Goal: Task Accomplishment & Management: Use online tool/utility

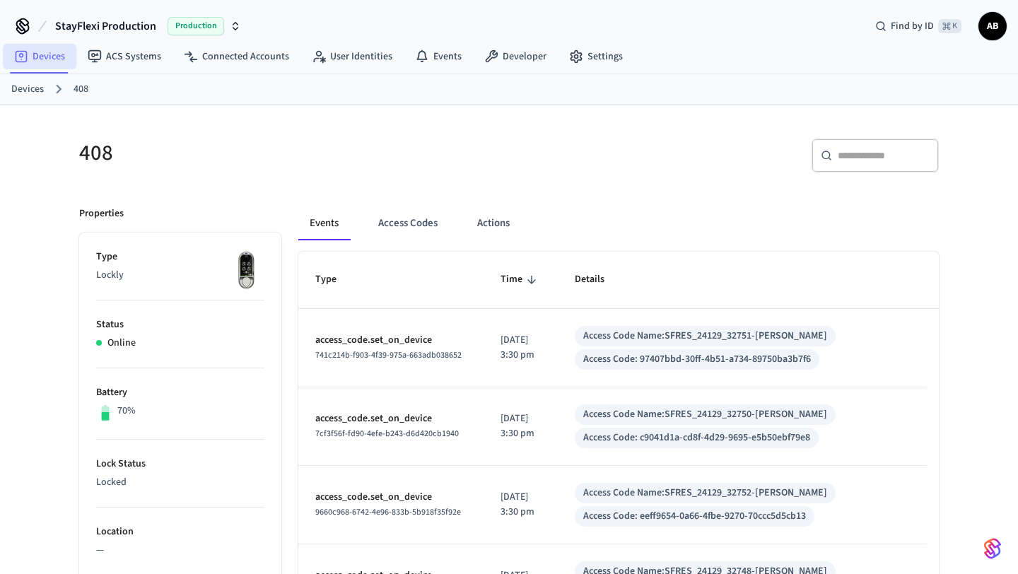
click at [51, 54] on link "Devices" at bounding box center [40, 56] width 74 height 25
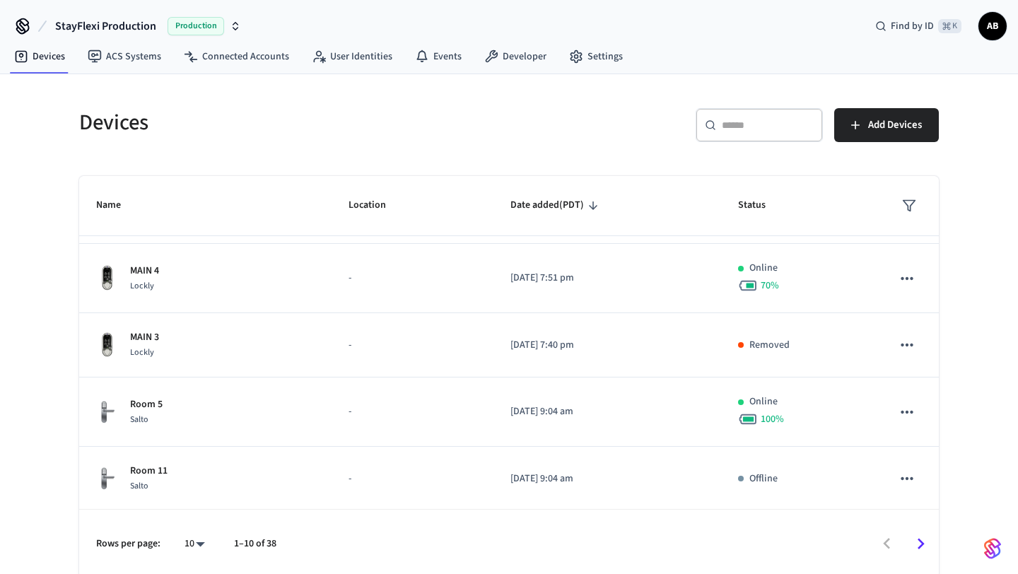
scroll to position [359, 0]
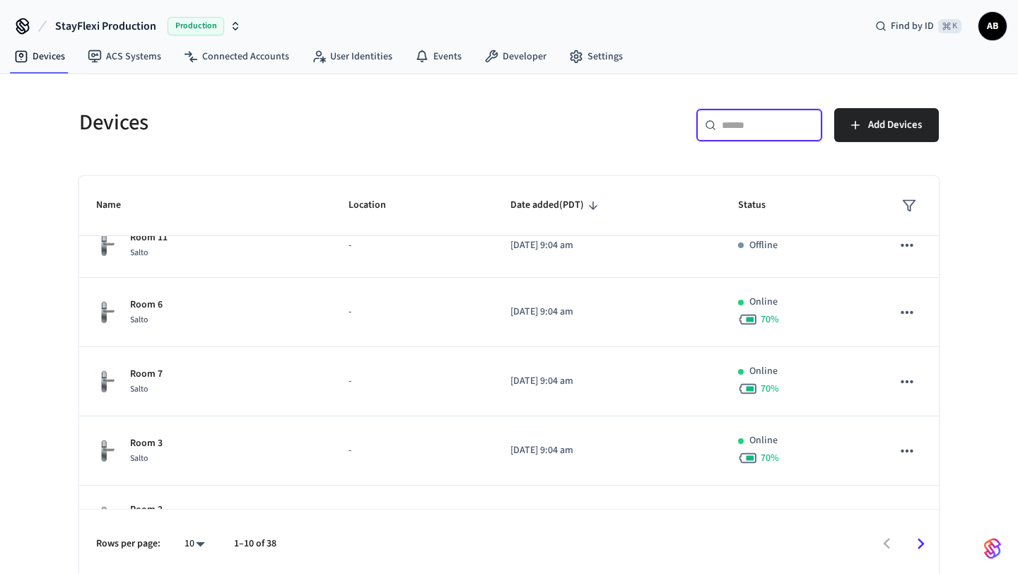
click at [784, 128] on input "text" at bounding box center [768, 125] width 92 height 14
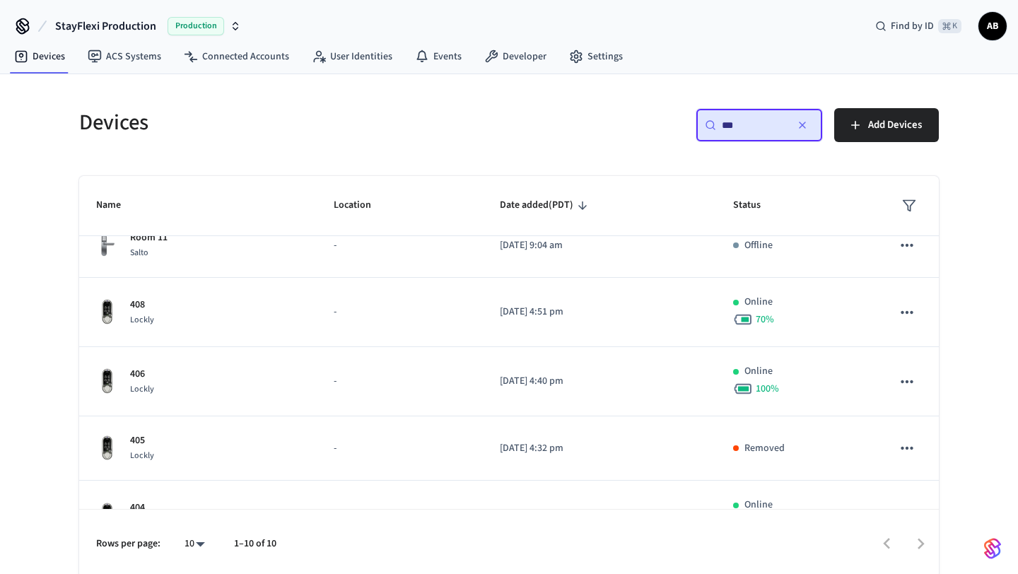
scroll to position [0, 0]
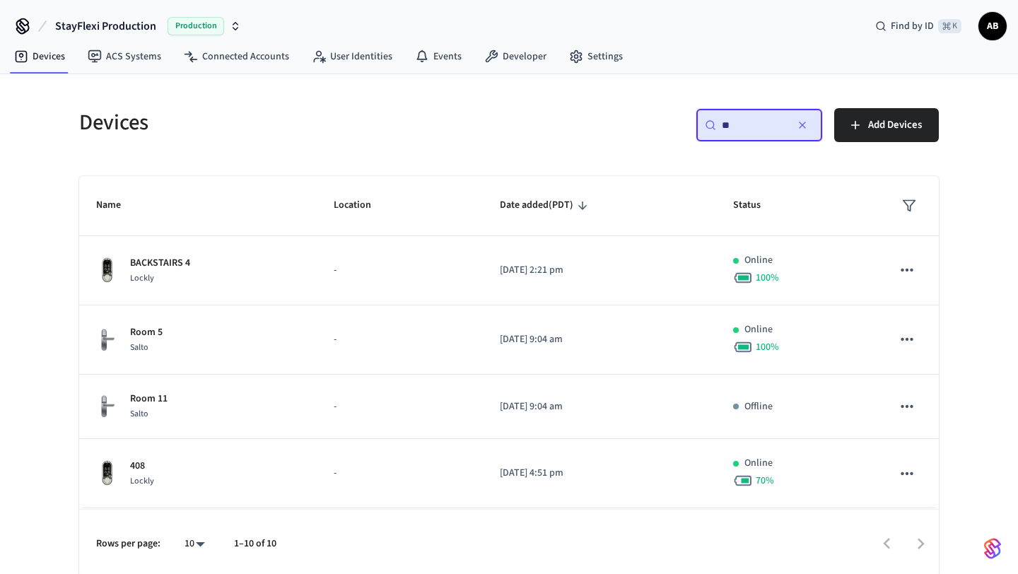
type input "*"
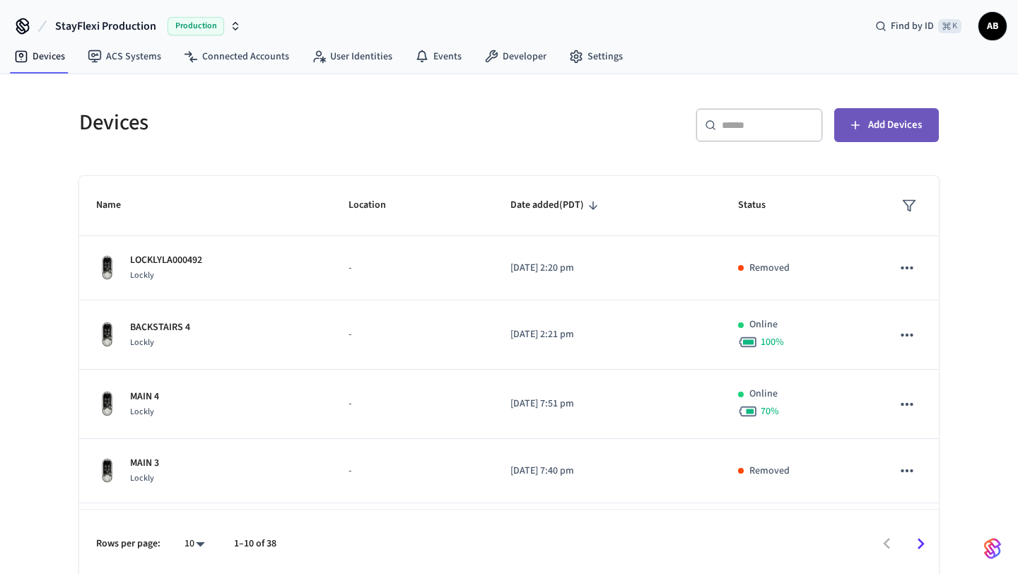
click at [880, 129] on span "Add Devices" at bounding box center [895, 125] width 54 height 18
click at [204, 537] on body "StayFlexi Production Production Find by ID ⌘ K AB Devices ACS Systems Connected…" at bounding box center [509, 289] width 1018 height 578
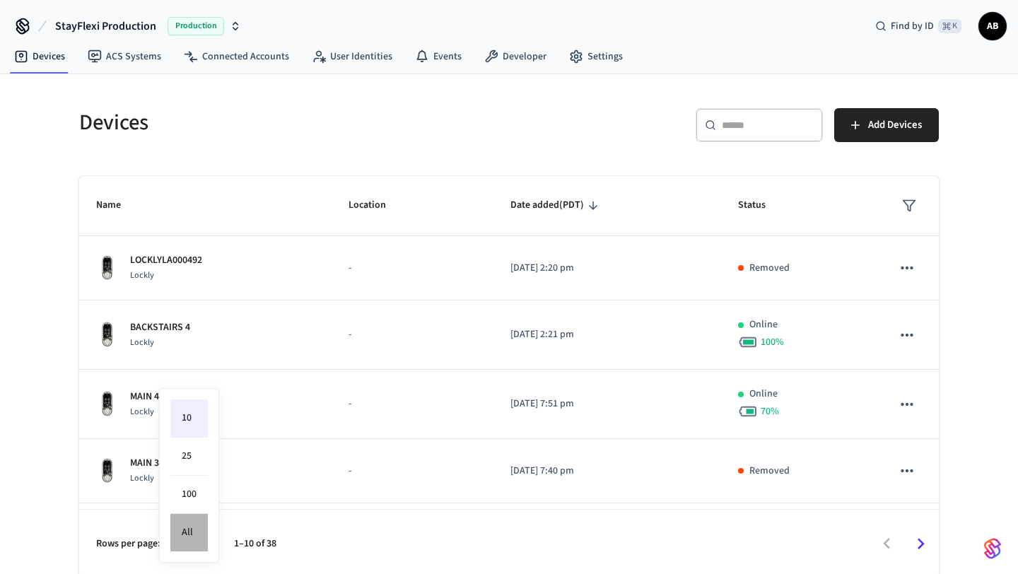
click at [202, 533] on li "All" at bounding box center [188, 532] width 37 height 37
type input "**"
click at [238, 61] on link "Connected Accounts" at bounding box center [237, 56] width 128 height 25
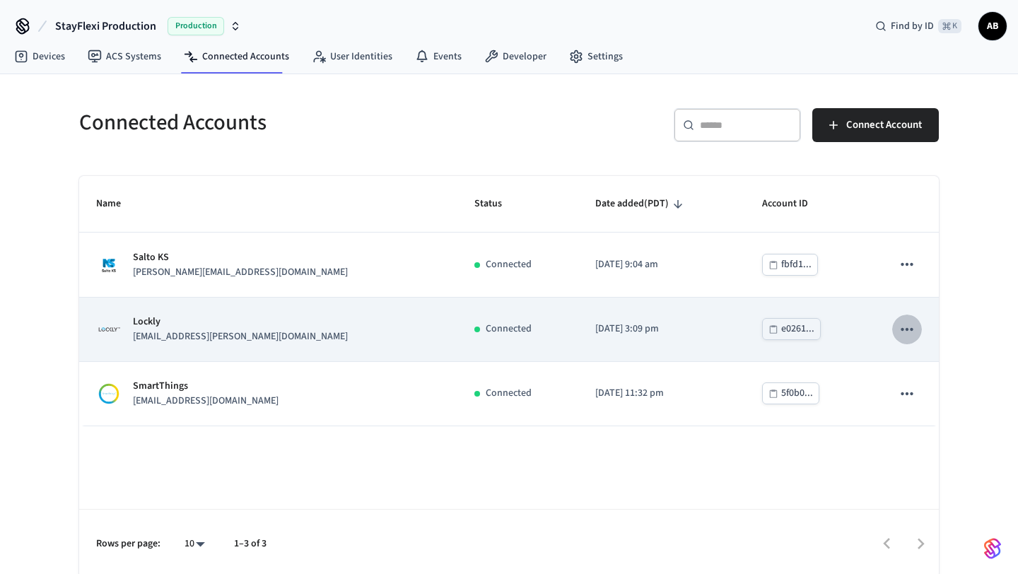
click at [900, 332] on icon "sticky table" at bounding box center [907, 329] width 18 height 18
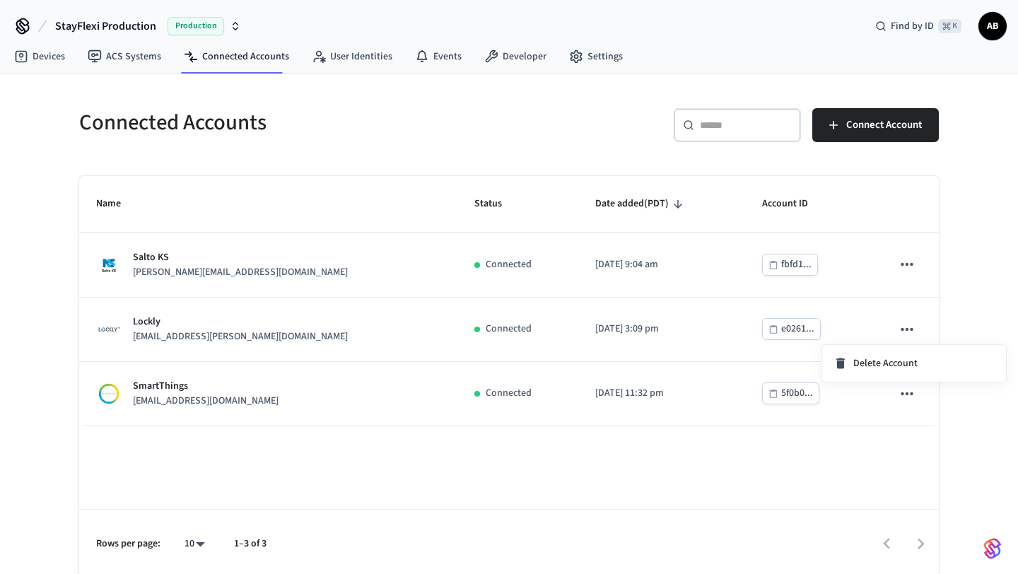
click at [820, 474] on div at bounding box center [509, 287] width 1018 height 574
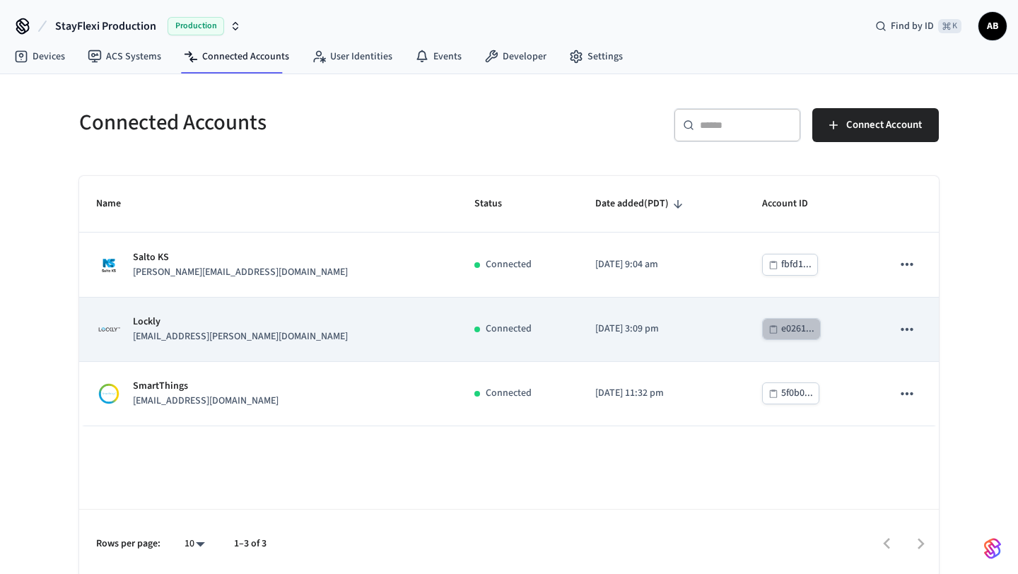
click at [782, 336] on div "e0261..." at bounding box center [797, 329] width 33 height 18
click at [781, 328] on div "e0261..." at bounding box center [797, 329] width 33 height 18
click at [154, 324] on p "Lockly" at bounding box center [240, 322] width 215 height 15
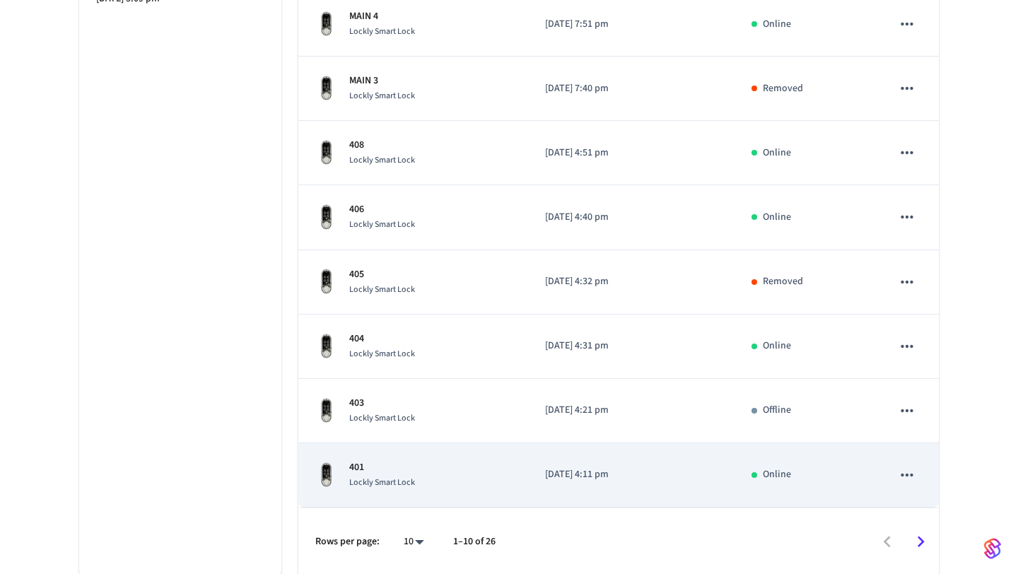
scroll to position [461, 0]
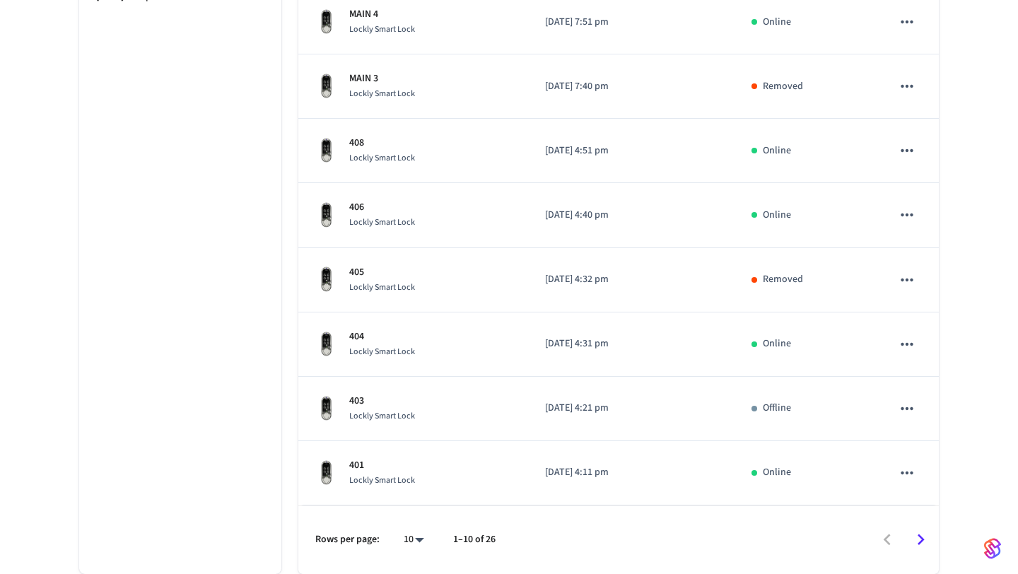
click at [419, 536] on body "StayFlexi Production Production Find by ID ⌘ K AB Devices ACS Systems Connected…" at bounding box center [509, 57] width 1018 height 1035
click at [417, 535] on li "All" at bounding box center [408, 532] width 37 height 37
type input "**"
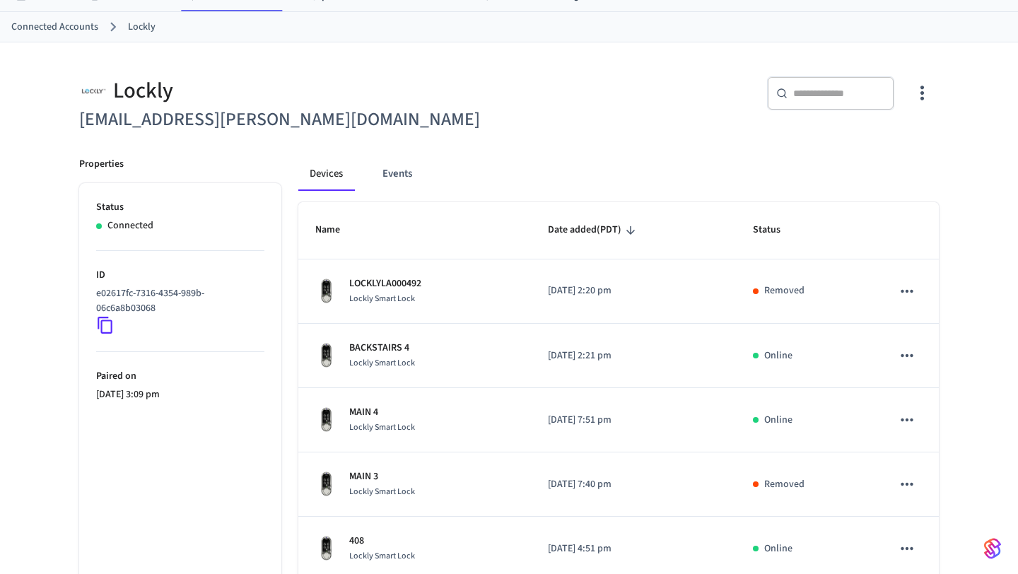
scroll to position [70, 0]
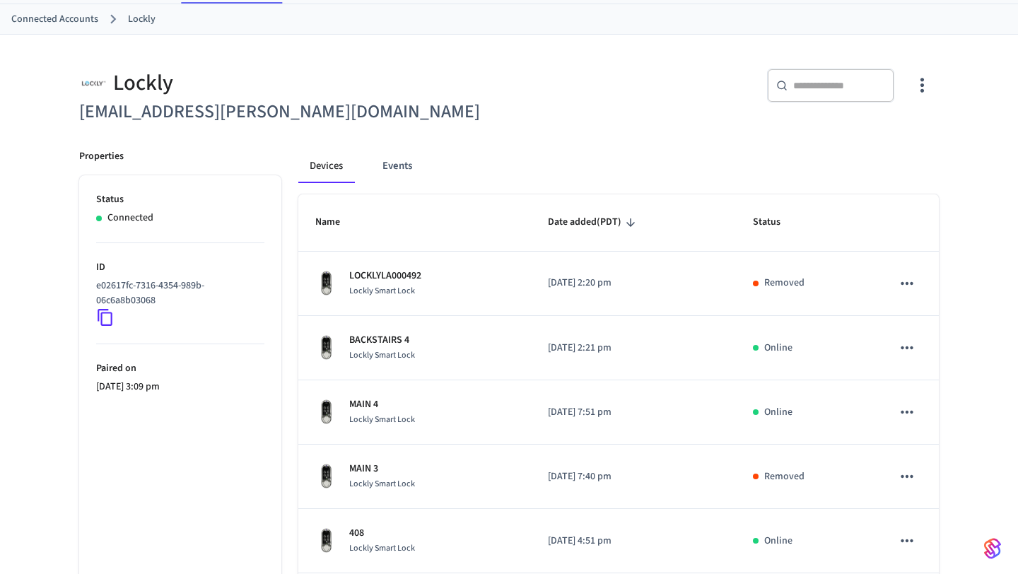
click at [925, 88] on icon "button" at bounding box center [922, 85] width 22 height 22
click at [881, 143] on span "Sync Account" at bounding box center [882, 143] width 57 height 14
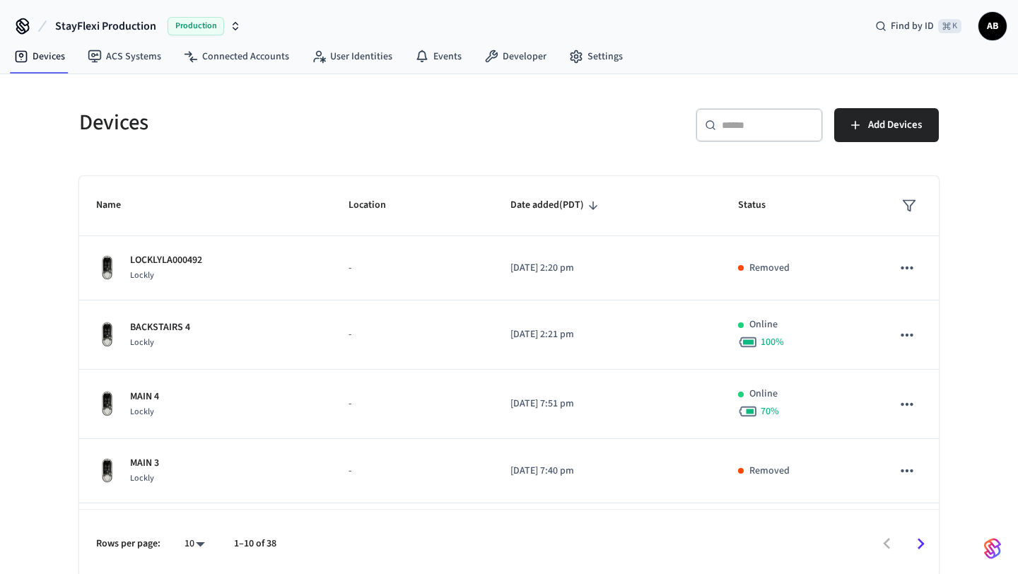
click at [730, 134] on div "​ ​" at bounding box center [759, 125] width 127 height 34
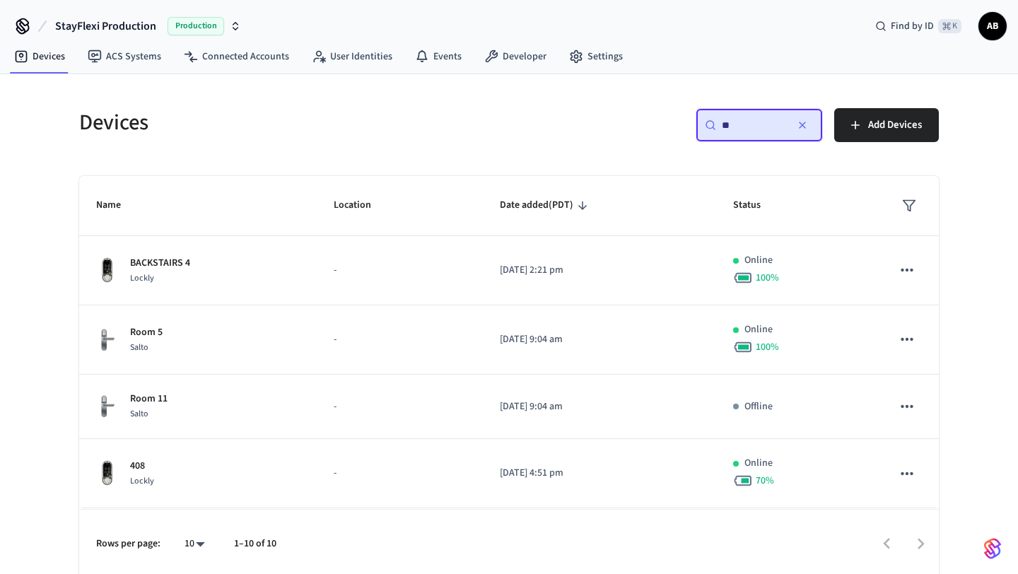
type input "*"
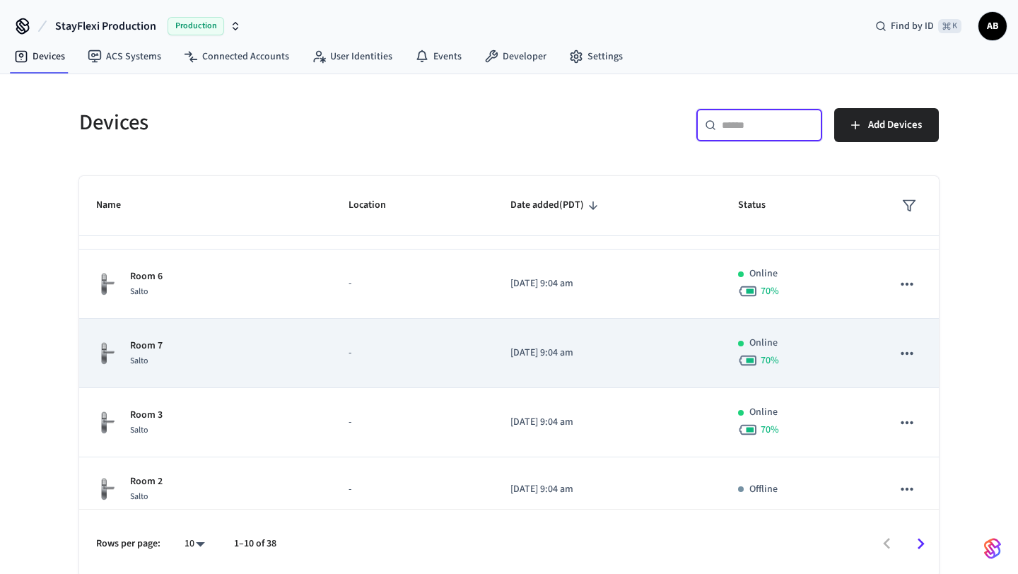
scroll to position [400, 0]
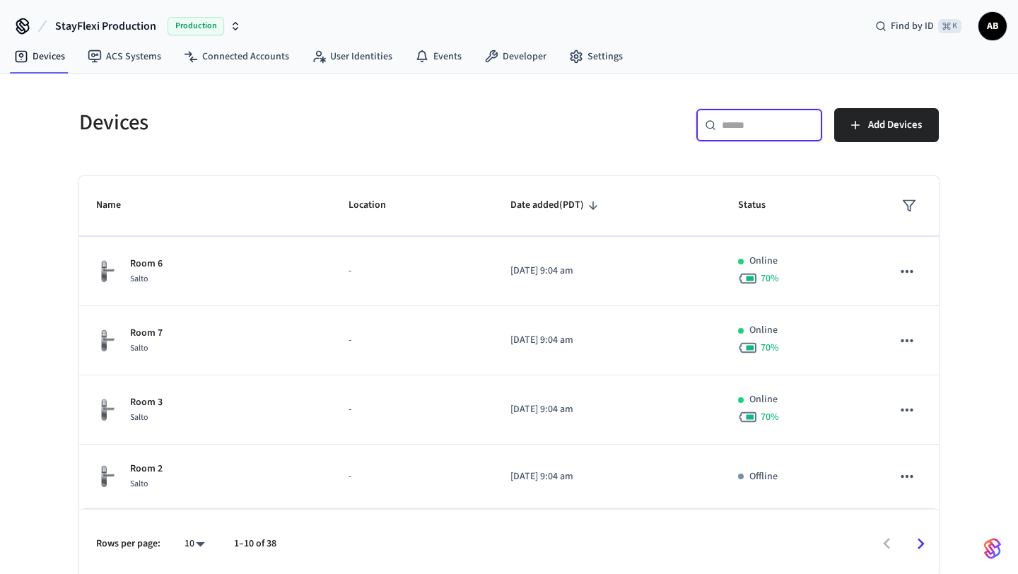
click at [194, 546] on body "StayFlexi Production Production Find by ID ⌘ K AB Devices ACS Systems Connected…" at bounding box center [509, 289] width 1018 height 578
click at [194, 508] on li "100" at bounding box center [188, 495] width 37 height 38
type input "***"
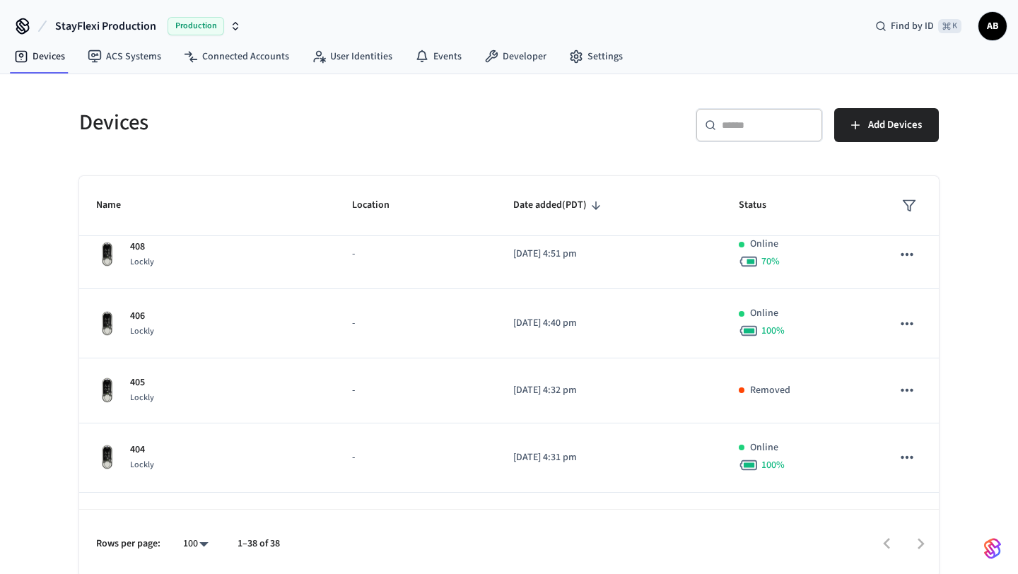
scroll to position [1001, 0]
